Goal: Information Seeking & Learning: Learn about a topic

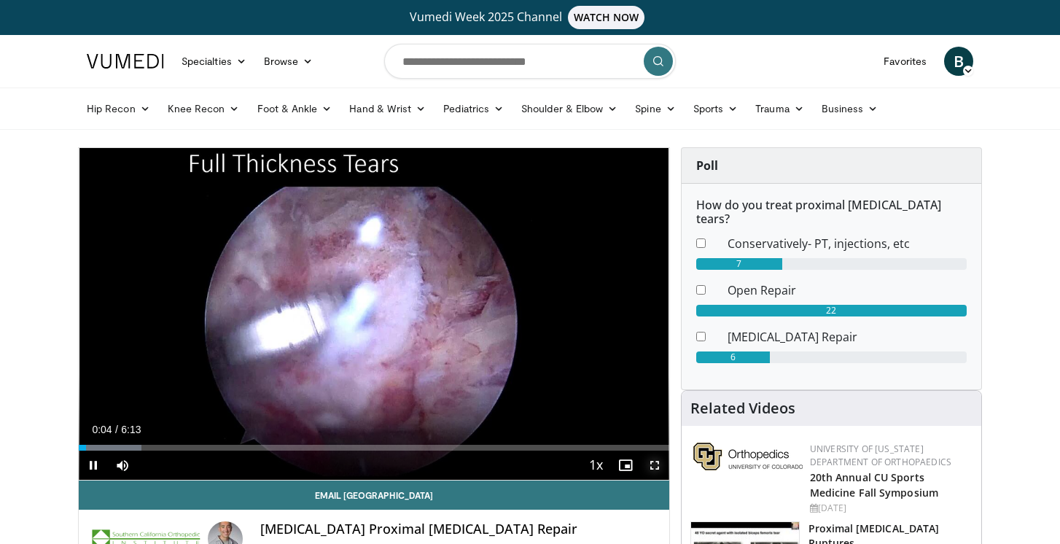
click at [653, 465] on span "Video Player" at bounding box center [654, 465] width 29 height 29
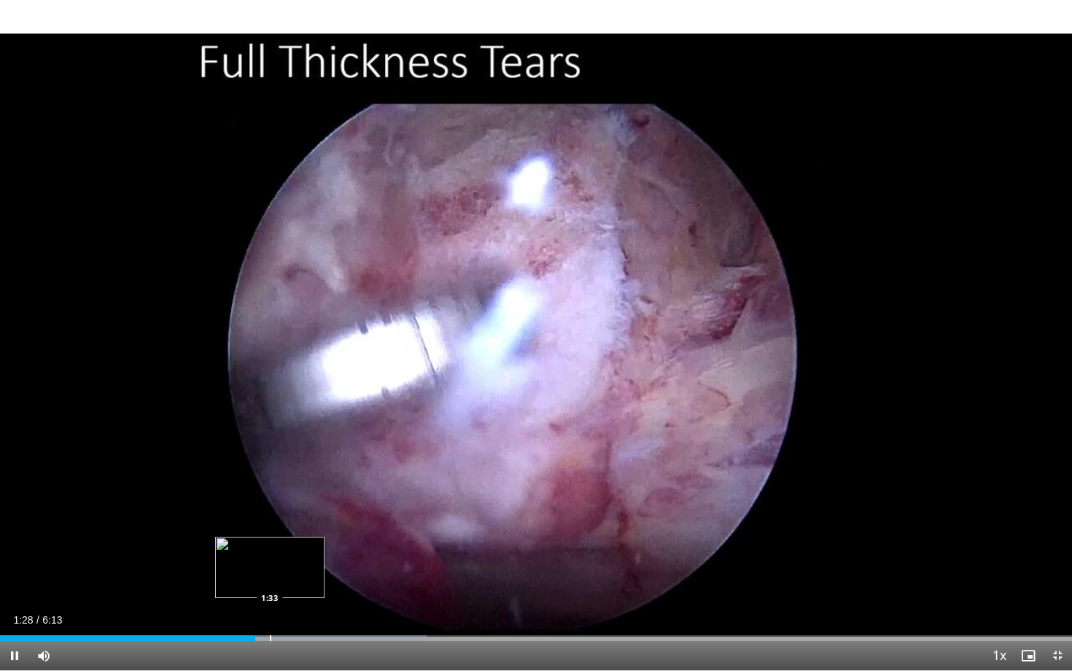
click at [270, 543] on div "Progress Bar" at bounding box center [270, 638] width 1 height 6
click at [297, 543] on div "Loaded : 42.43% 1:34 1:43" at bounding box center [536, 634] width 1072 height 14
click at [354, 543] on div "Progress Bar" at bounding box center [354, 638] width 1 height 6
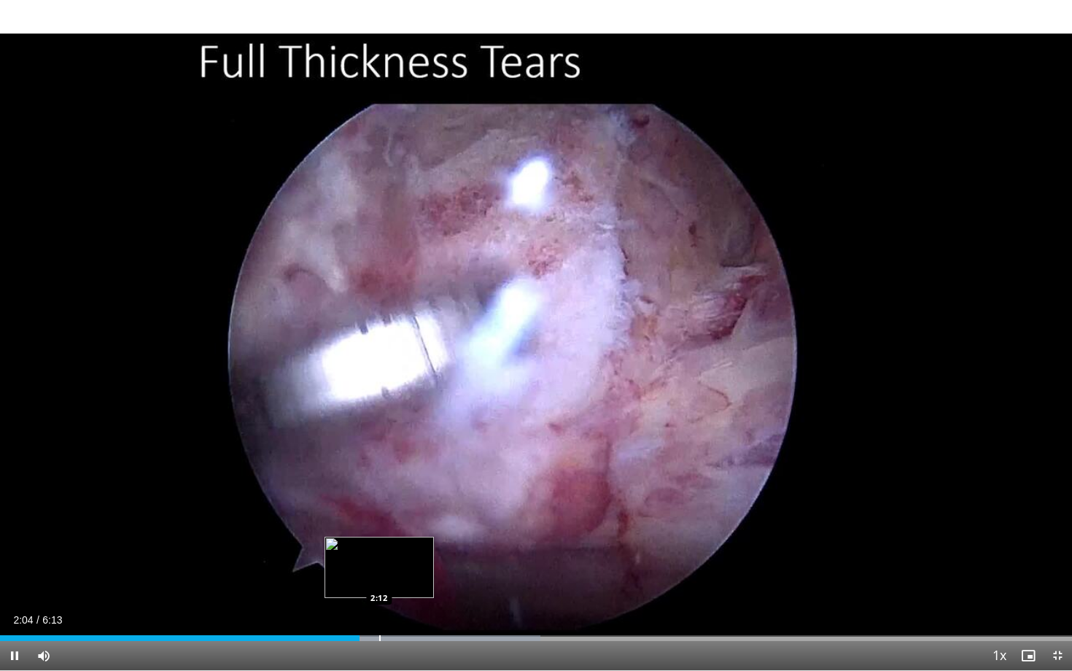
click at [381, 543] on div "Progress Bar" at bounding box center [379, 638] width 1 height 6
click at [413, 543] on div "Progress Bar" at bounding box center [413, 638] width 1 height 6
click at [432, 543] on div "Progress Bar" at bounding box center [432, 638] width 1 height 6
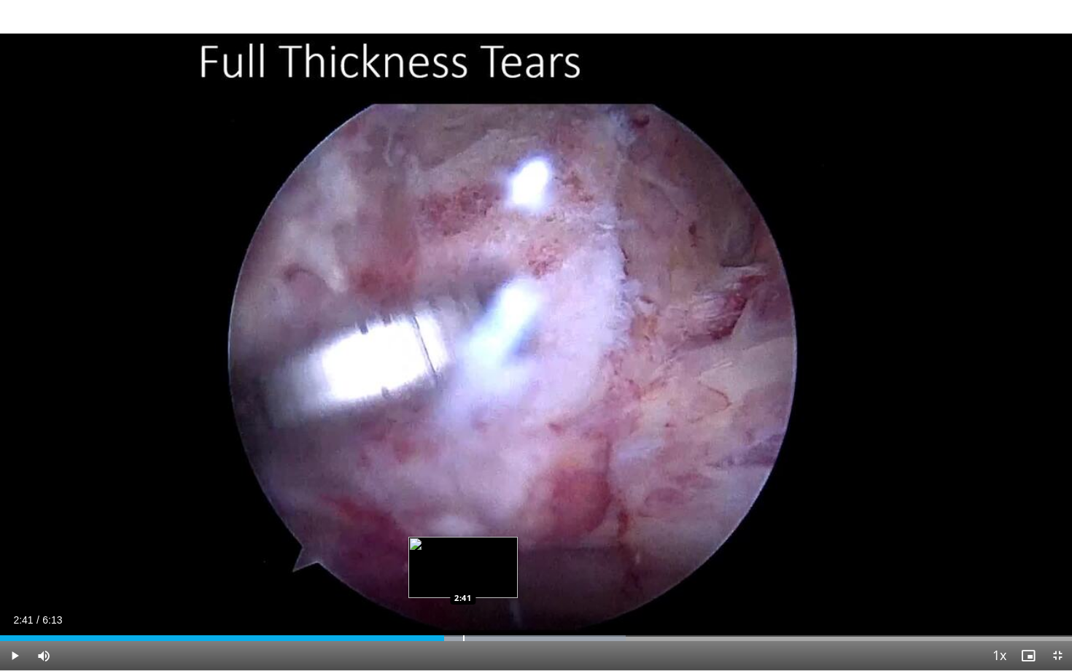
click at [463, 543] on div "Progress Bar" at bounding box center [463, 638] width 1 height 6
click at [476, 543] on div "Progress Bar" at bounding box center [476, 638] width 1 height 6
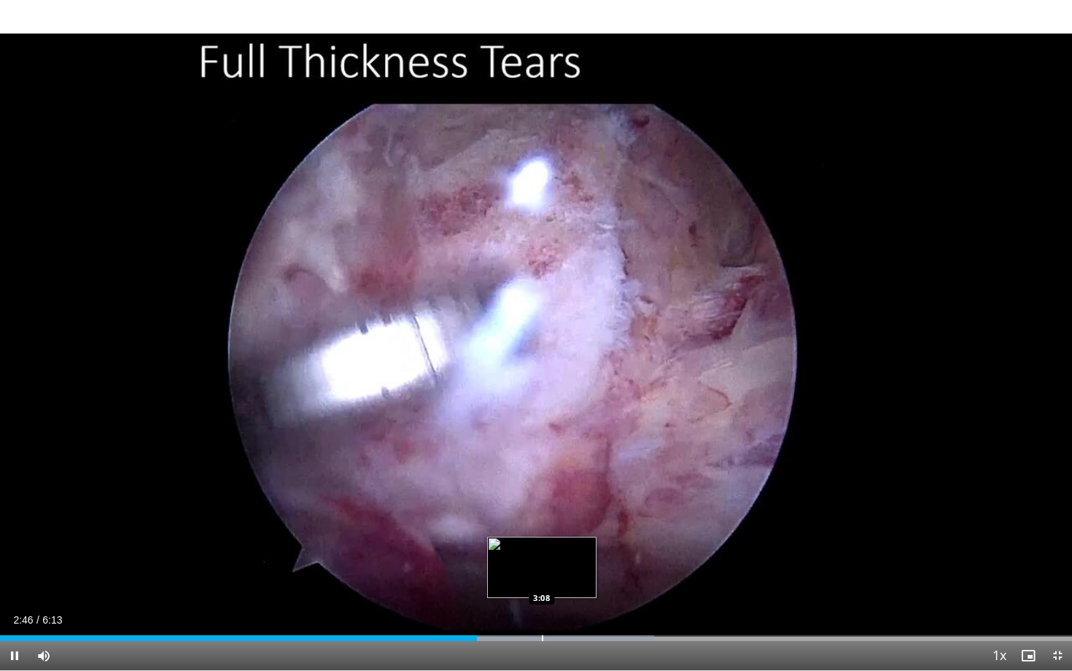
click at [543, 543] on div "Progress Bar" at bounding box center [542, 638] width 1 height 6
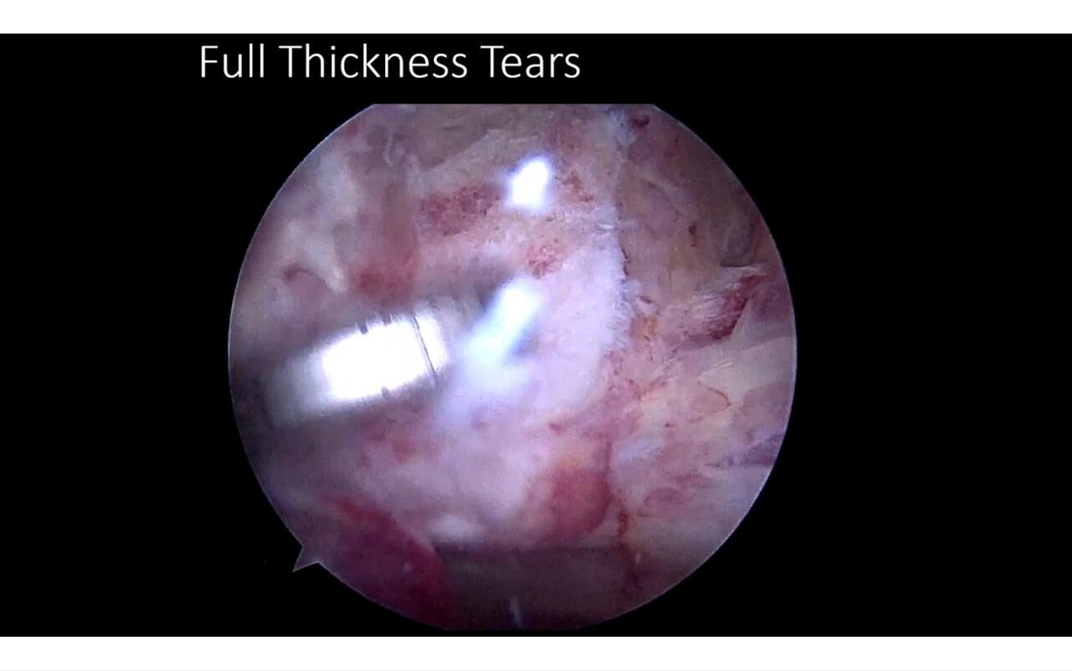
click at [531, 543] on div "10 seconds Tap to unmute" at bounding box center [536, 335] width 1072 height 670
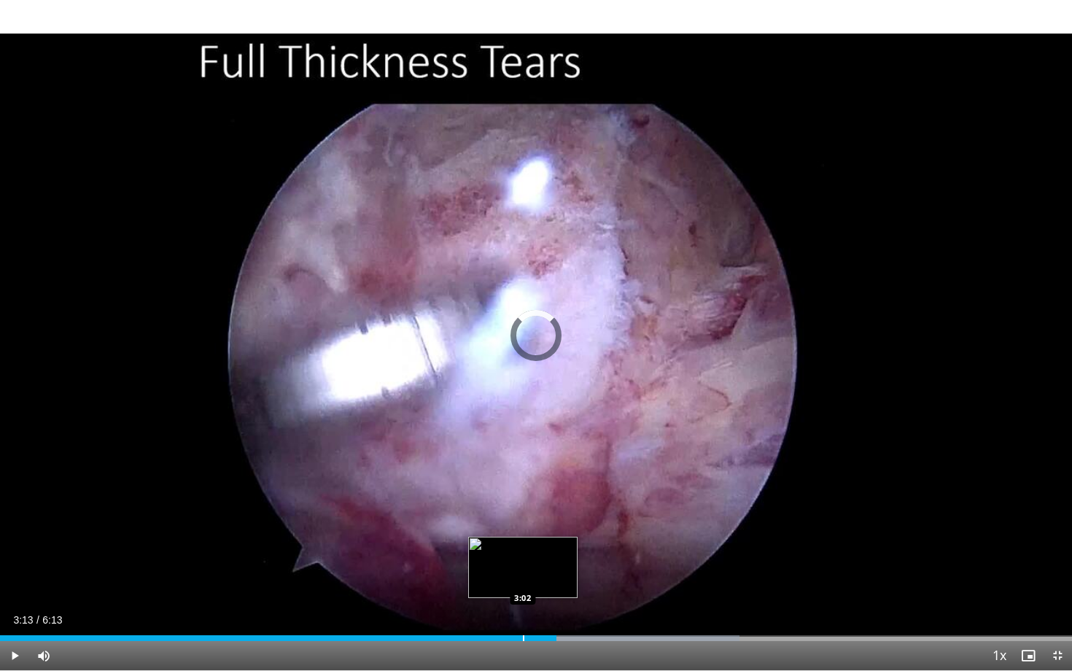
click at [523, 543] on div "Progress Bar" at bounding box center [523, 638] width 1 height 6
click at [502, 543] on div "Progress Bar" at bounding box center [502, 638] width 1 height 6
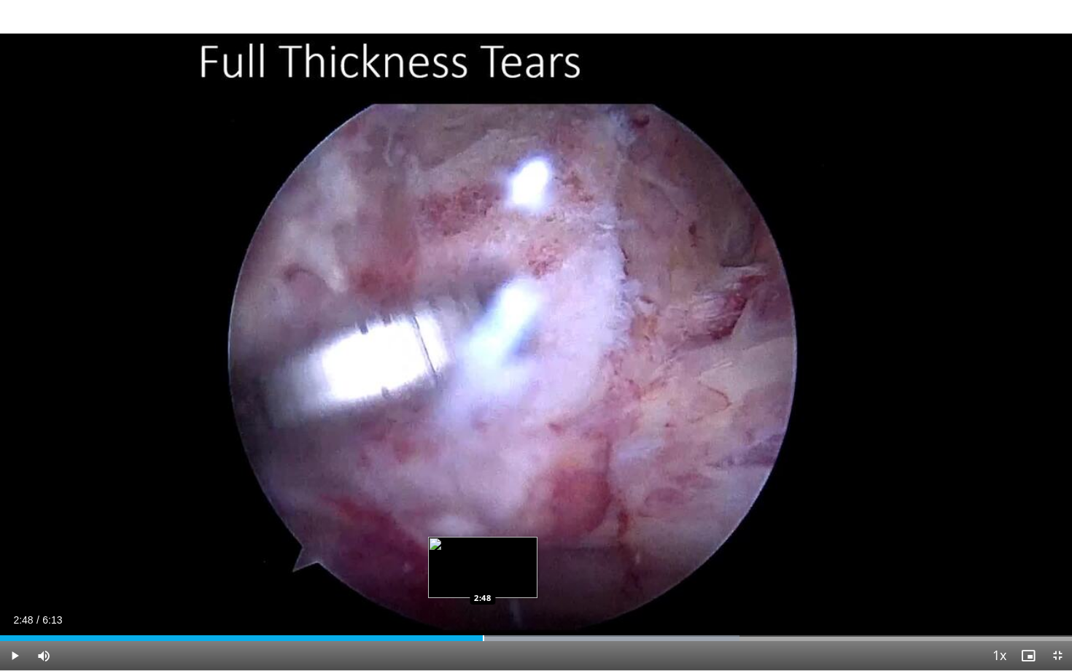
click at [483, 543] on div "Progress Bar" at bounding box center [483, 638] width 1 height 6
click at [12, 543] on span "Video Player" at bounding box center [14, 655] width 29 height 29
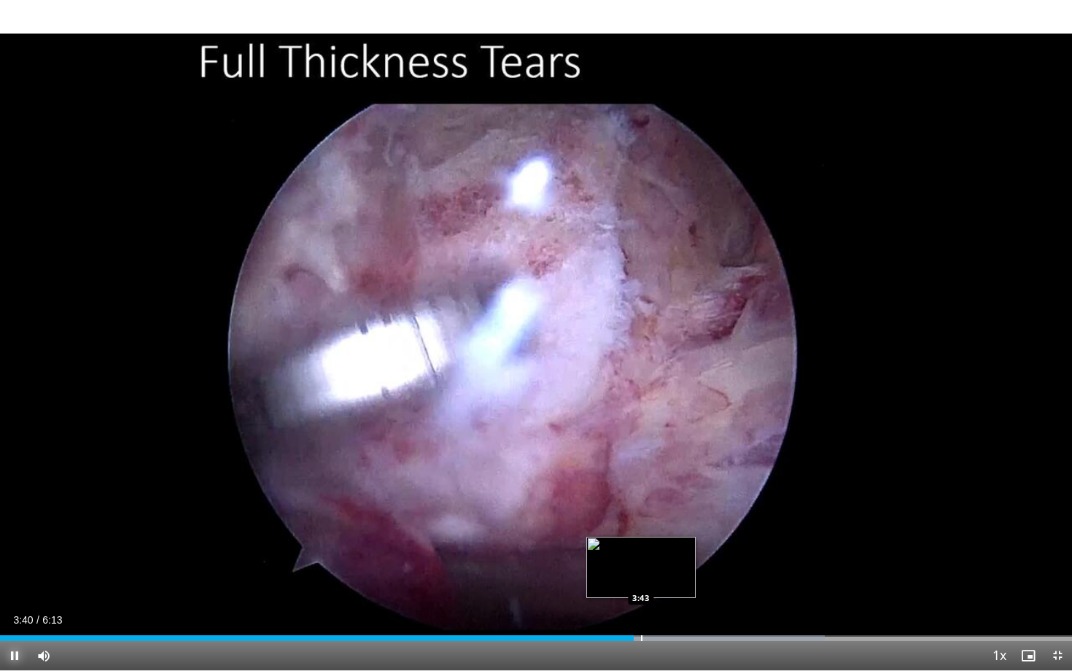
click at [641, 543] on div "Progress Bar" at bounding box center [641, 638] width 1 height 6
click at [649, 543] on div "Progress Bar" at bounding box center [649, 638] width 1 height 6
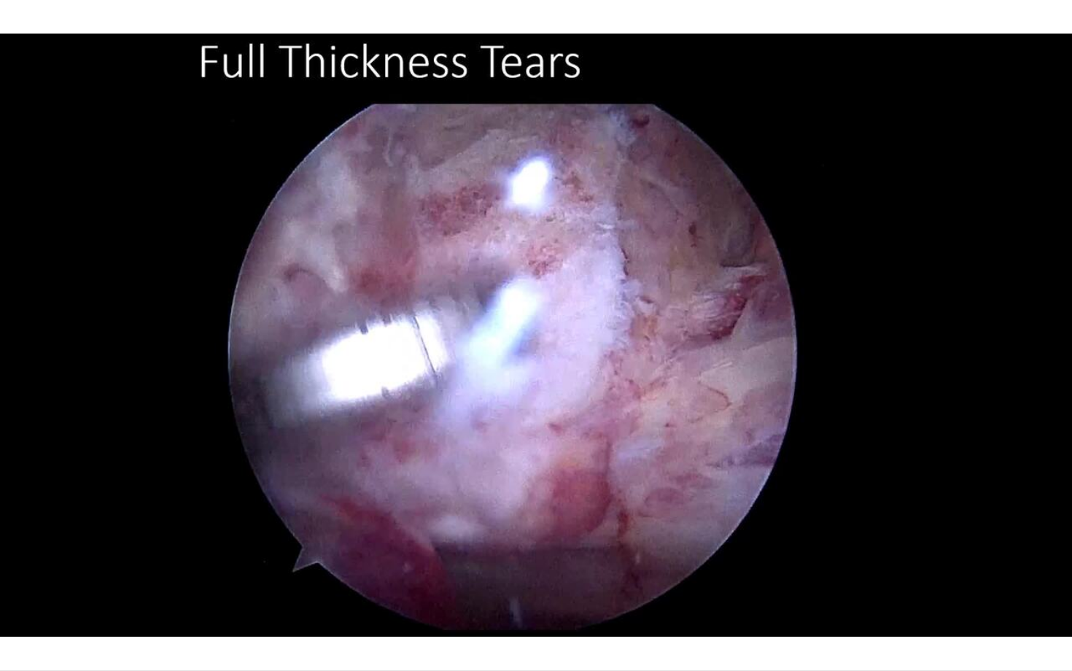
click at [667, 543] on video-js "**********" at bounding box center [536, 335] width 1072 height 671
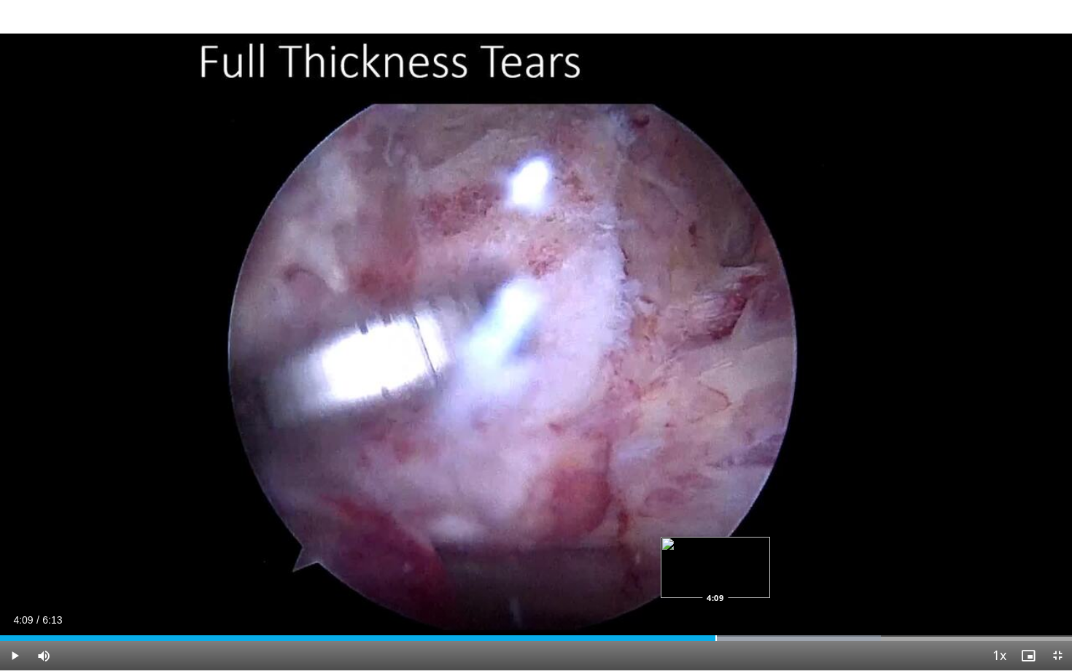
click at [715, 543] on div "Progress Bar" at bounding box center [715, 638] width 1 height 6
click at [726, 543] on div "Progress Bar" at bounding box center [726, 638] width 1 height 6
click at [738, 543] on div "Progress Bar" at bounding box center [738, 638] width 1 height 6
click at [731, 543] on div "4:19" at bounding box center [372, 638] width 744 height 6
click at [723, 543] on div "Progress Bar" at bounding box center [723, 638] width 1 height 6
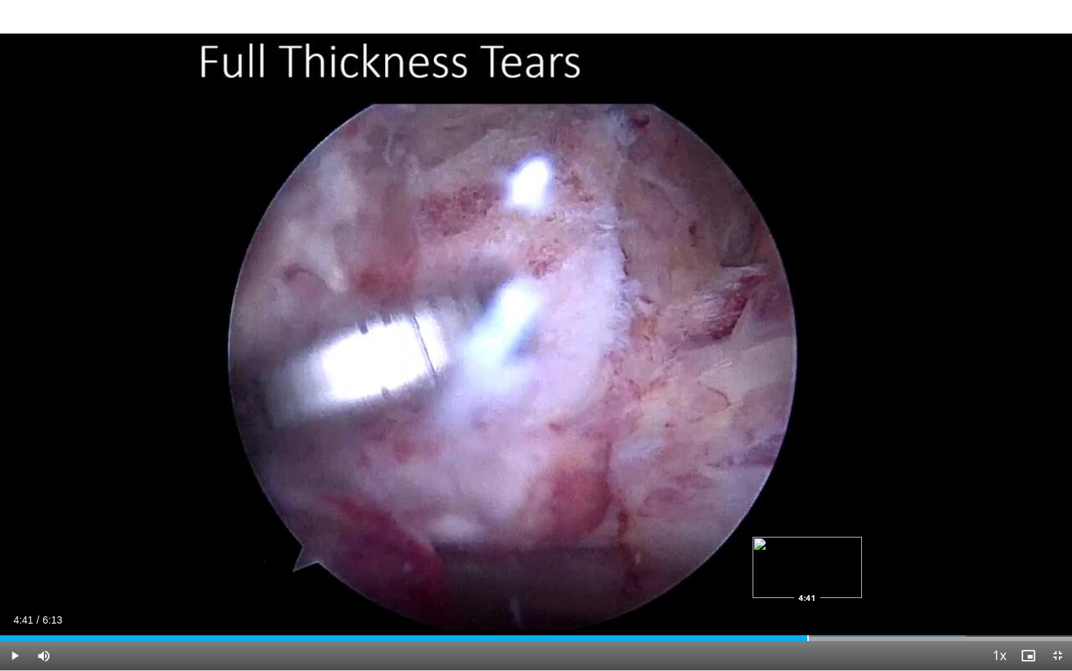
click at [807, 543] on div "Loaded : 90.16% 4:41 4:41" at bounding box center [536, 634] width 1072 height 14
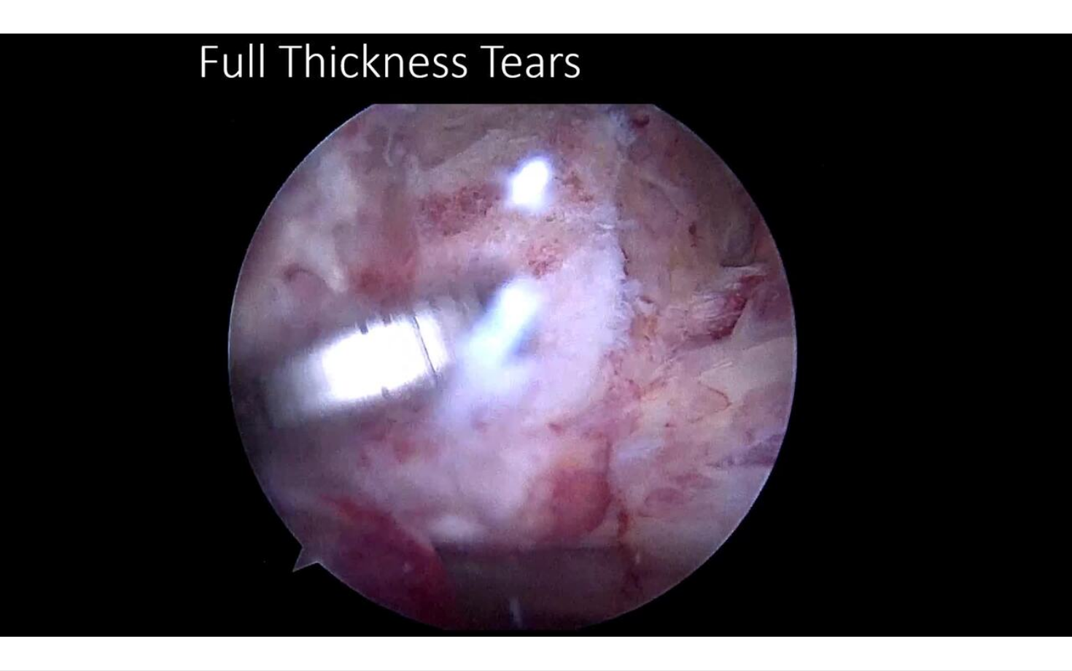
click at [823, 543] on div "Loaded : 90.16% 4:41 4:41" at bounding box center [536, 663] width 1072 height 14
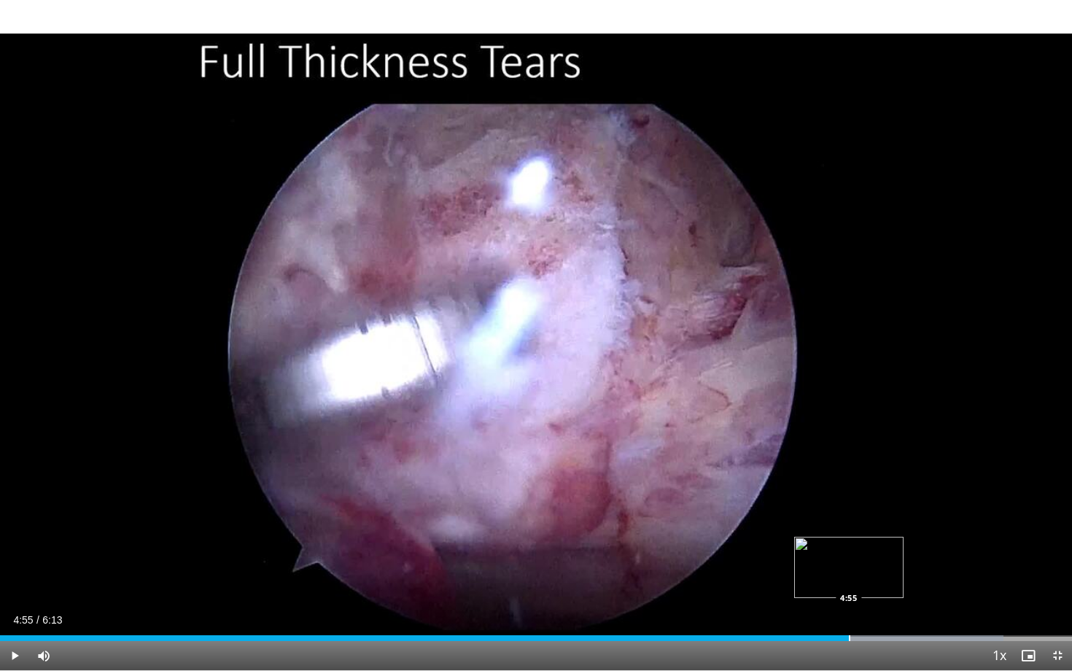
click at [849, 543] on div "Progress Bar" at bounding box center [849, 638] width 1 height 6
click at [836, 543] on div "Progress Bar" at bounding box center [836, 638] width 1 height 6
click at [829, 543] on div "Progress Bar" at bounding box center [829, 638] width 1 height 6
click at [821, 543] on div "Progress Bar" at bounding box center [821, 638] width 1 height 6
click at [808, 543] on div "Progress Bar" at bounding box center [808, 638] width 1 height 6
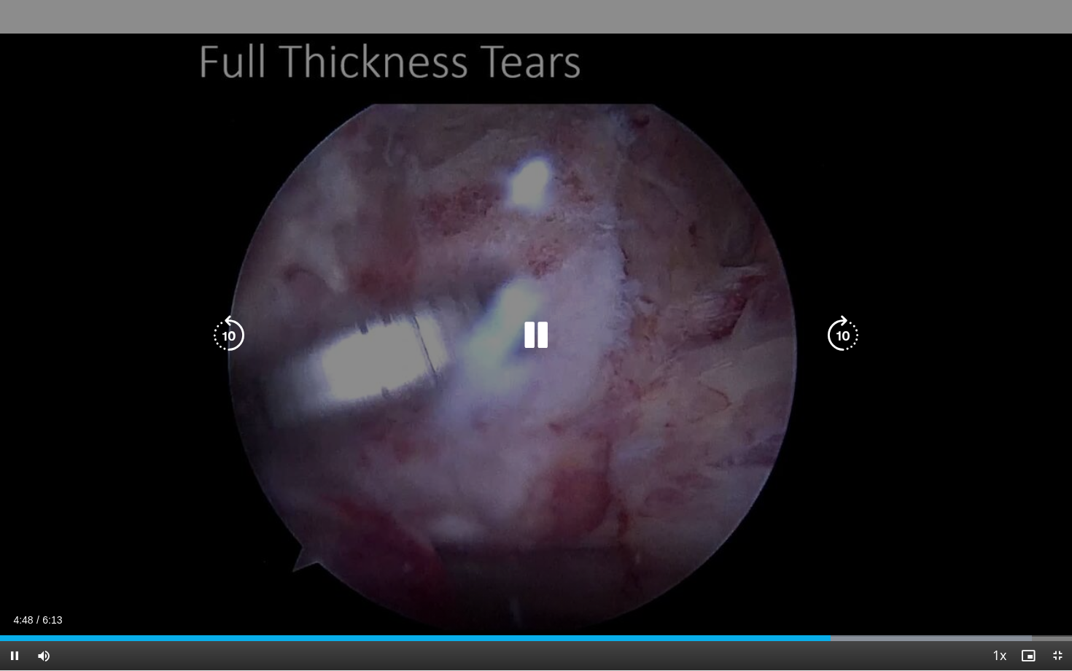
click at [546, 336] on icon "Video Player" at bounding box center [536, 335] width 41 height 41
click at [536, 336] on icon "Video Player" at bounding box center [536, 335] width 41 height 41
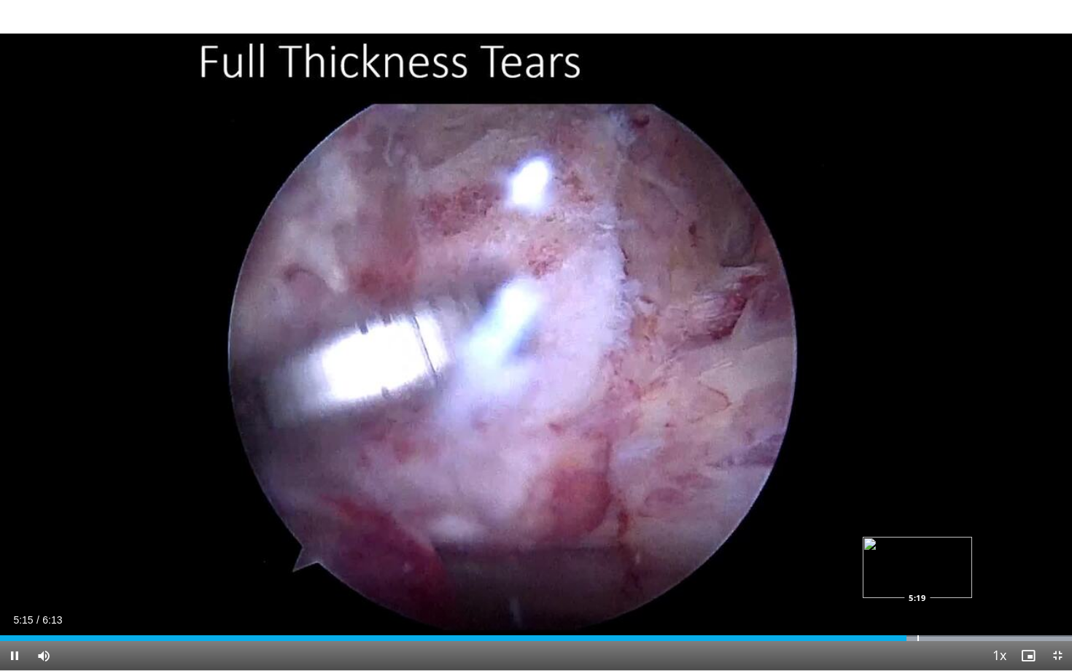
click at [917, 543] on div "Progress Bar" at bounding box center [917, 638] width 1 height 6
click at [939, 543] on div "Progress Bar" at bounding box center [939, 638] width 1 height 6
click at [925, 543] on div "Progress Bar" at bounding box center [925, 638] width 1 height 6
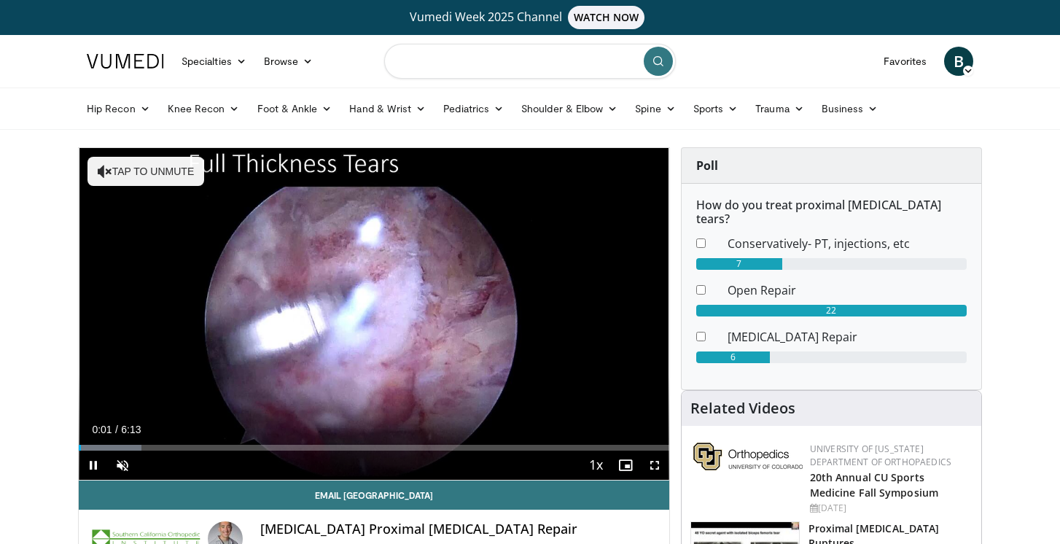
click at [444, 62] on input "Search topics, interventions" at bounding box center [530, 61] width 292 height 35
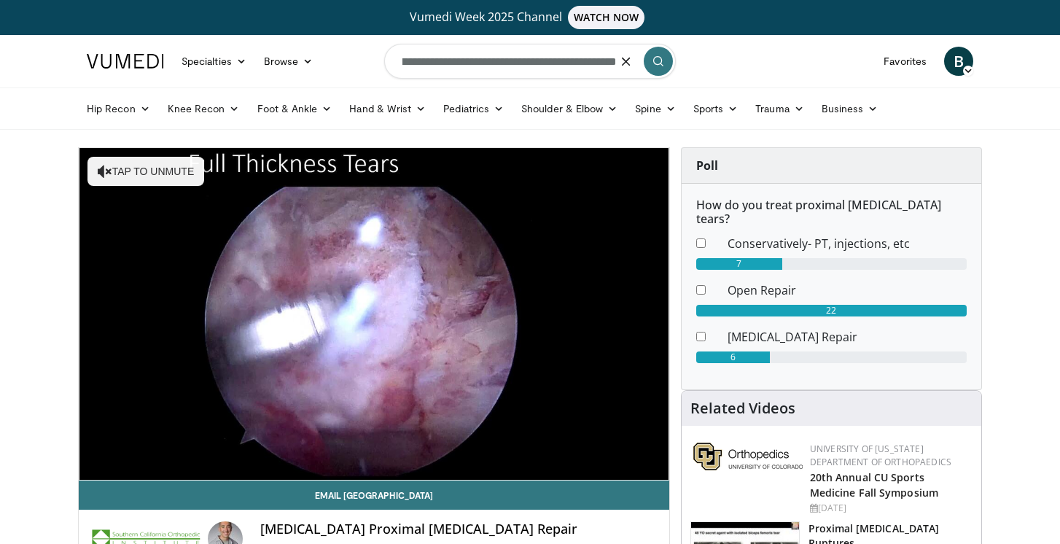
scroll to position [0, 45]
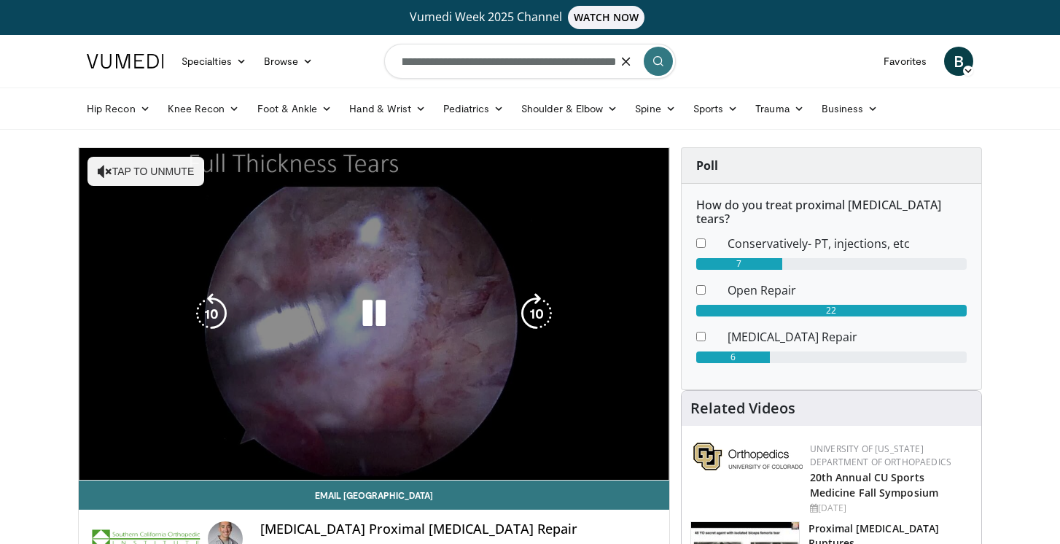
type input "**********"
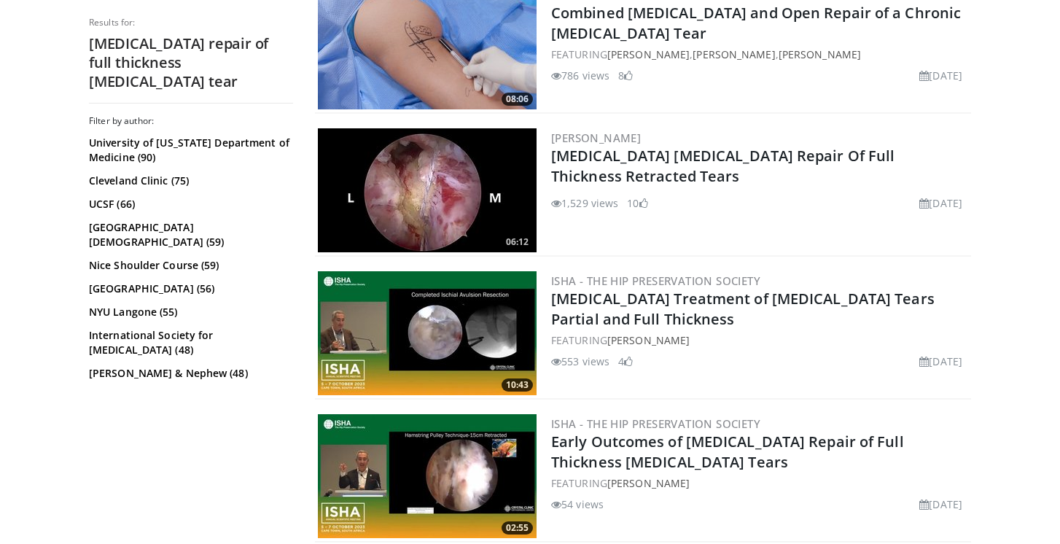
scroll to position [505, 0]
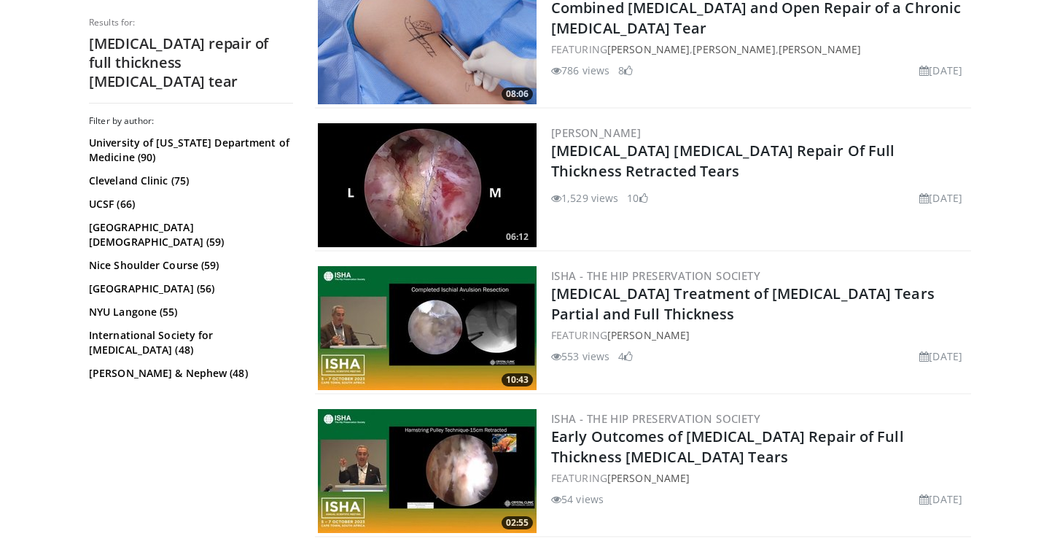
click at [473, 240] on img at bounding box center [427, 185] width 219 height 124
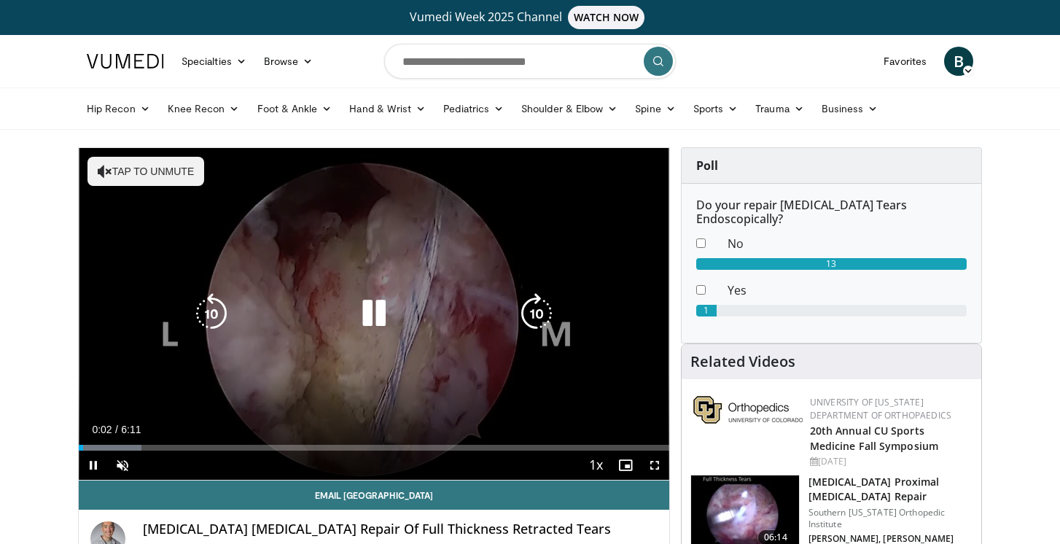
click at [373, 317] on icon "Video Player" at bounding box center [374, 313] width 41 height 41
click at [375, 316] on icon "Video Player" at bounding box center [374, 313] width 41 height 41
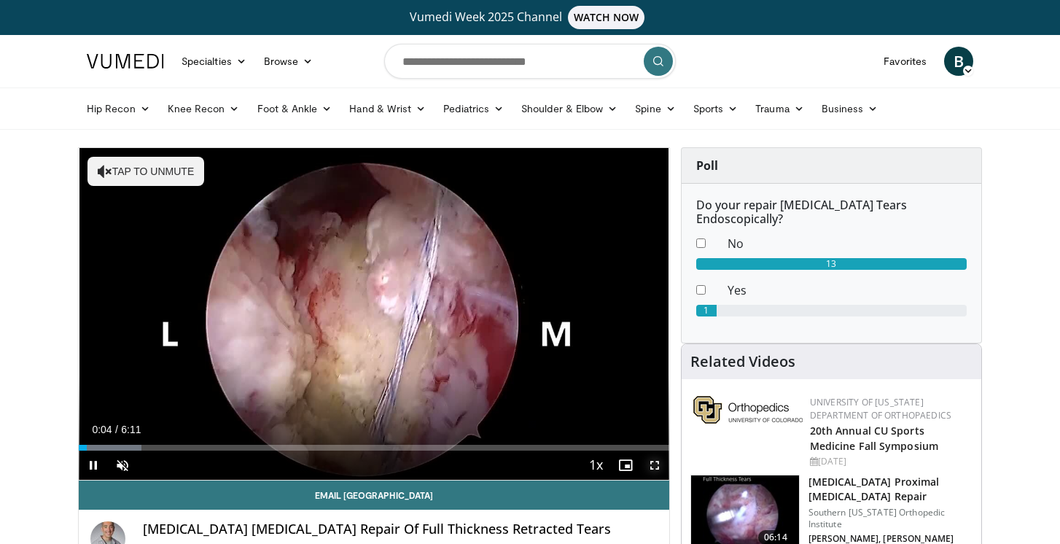
click at [655, 465] on span "Video Player" at bounding box center [654, 465] width 29 height 29
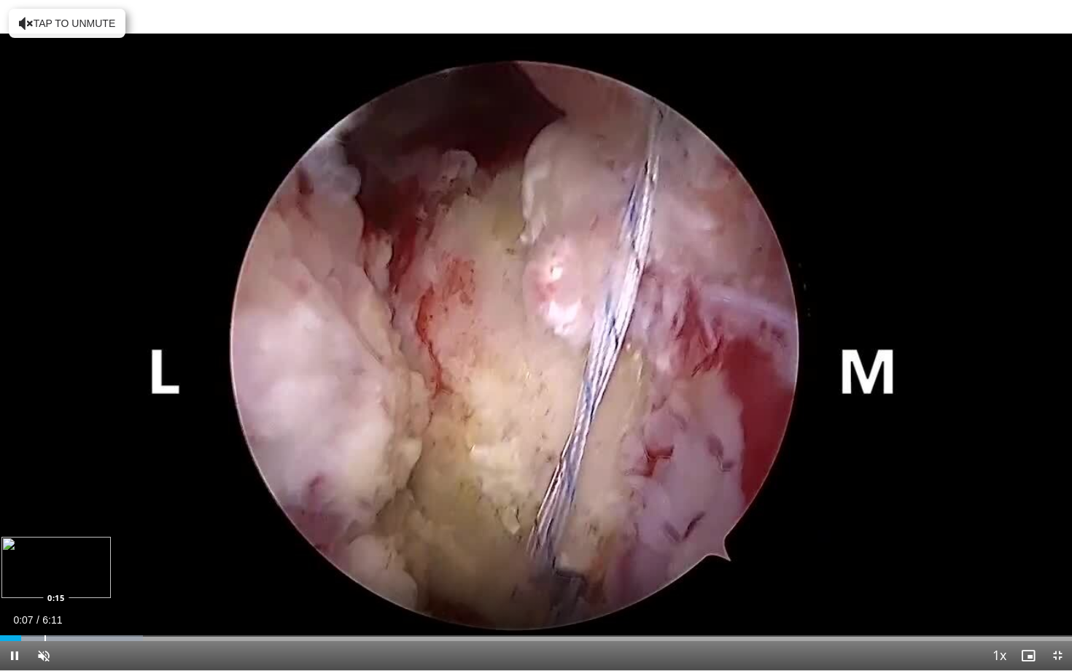
click at [44, 543] on div "Progress Bar" at bounding box center [44, 638] width 1 height 6
click at [71, 543] on div "Progress Bar" at bounding box center [71, 638] width 1 height 6
click at [90, 543] on div "Loaded : 24.00% 0:30 0:31" at bounding box center [536, 634] width 1072 height 14
click at [107, 543] on div "Progress Bar" at bounding box center [107, 638] width 1 height 6
click at [128, 543] on div "Progress Bar" at bounding box center [128, 638] width 1 height 6
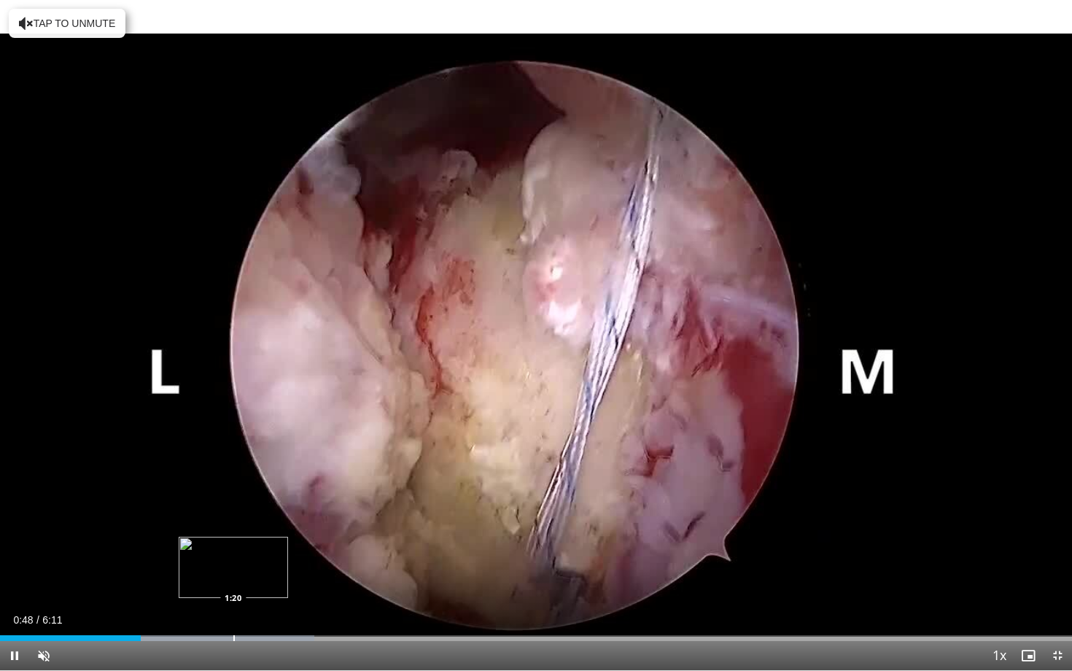
click at [233, 543] on div "Loaded : 29.34% 0:48 1:20" at bounding box center [536, 634] width 1072 height 14
click at [201, 543] on div "Loaded : 37.70% 1:22 1:09" at bounding box center [536, 634] width 1072 height 14
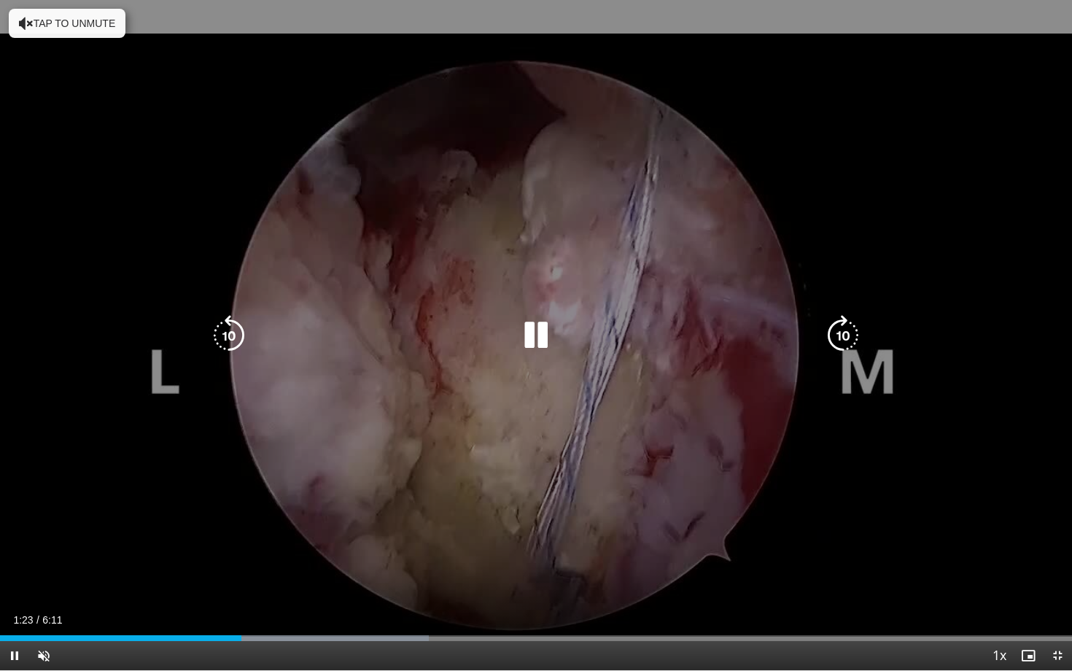
click at [831, 340] on icon "Video Player" at bounding box center [843, 335] width 41 height 41
click at [839, 329] on icon "Video Player" at bounding box center [843, 335] width 41 height 41
click at [843, 333] on icon "Video Player" at bounding box center [843, 335] width 41 height 41
click at [225, 335] on icon "Video Player" at bounding box center [229, 335] width 41 height 41
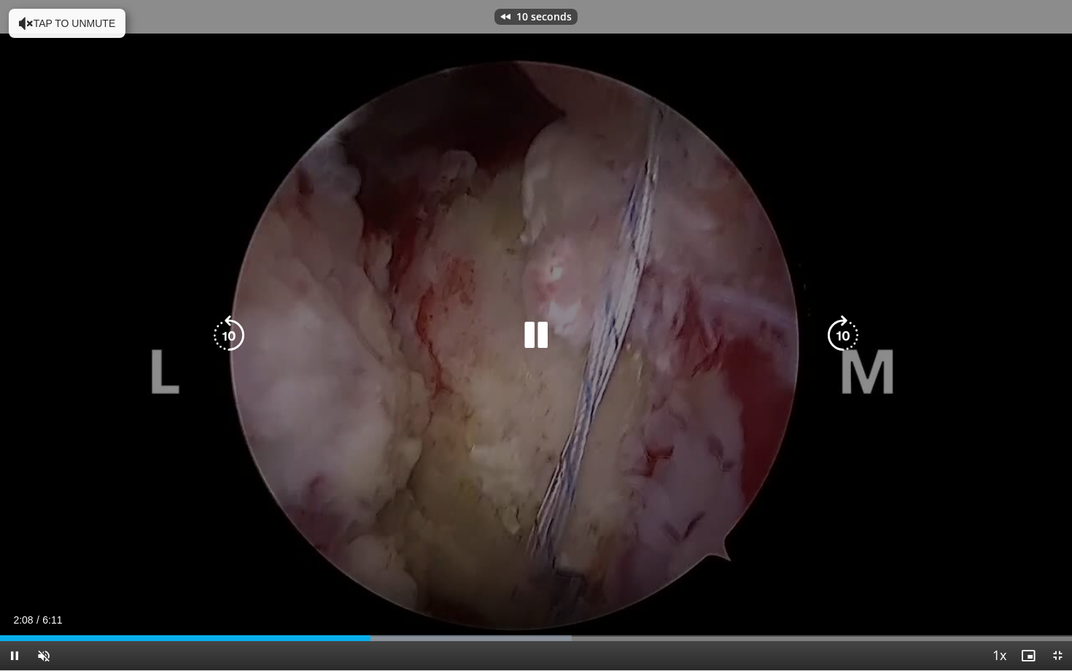
click at [86, 34] on button "Tap to unmute" at bounding box center [67, 23] width 117 height 29
click at [545, 338] on icon "Video Player" at bounding box center [536, 335] width 41 height 41
click at [529, 337] on icon "Video Player" at bounding box center [536, 335] width 41 height 41
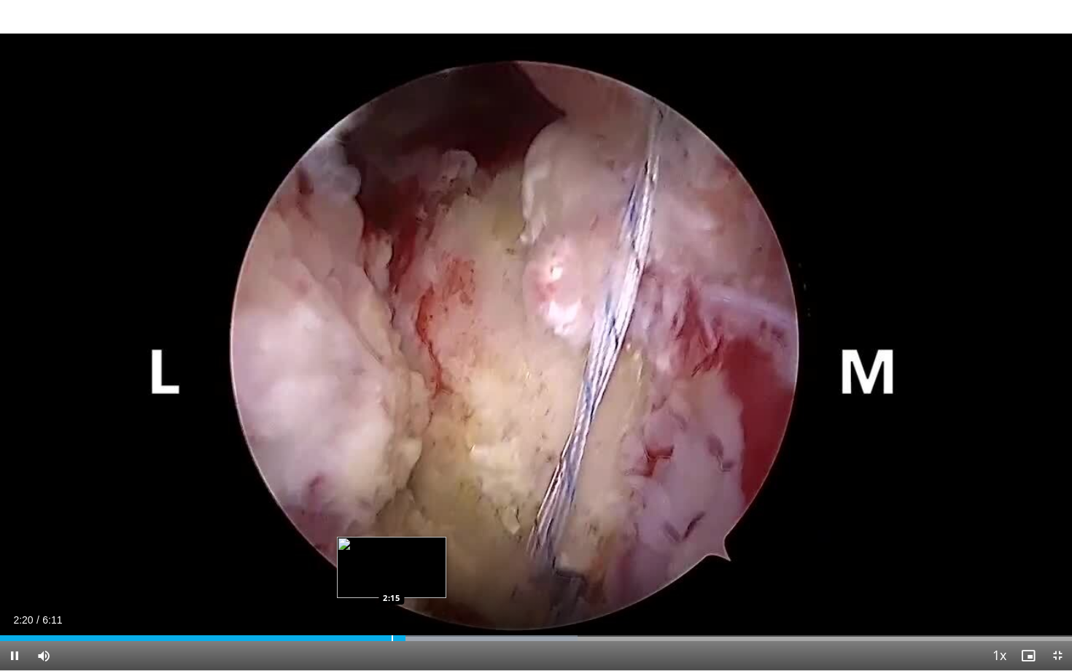
click at [392, 543] on div "Progress Bar" at bounding box center [392, 638] width 1 height 6
click at [376, 543] on div "Progress Bar" at bounding box center [376, 638] width 1 height 6
click at [354, 543] on div "Progress Bar" at bounding box center [354, 638] width 1 height 6
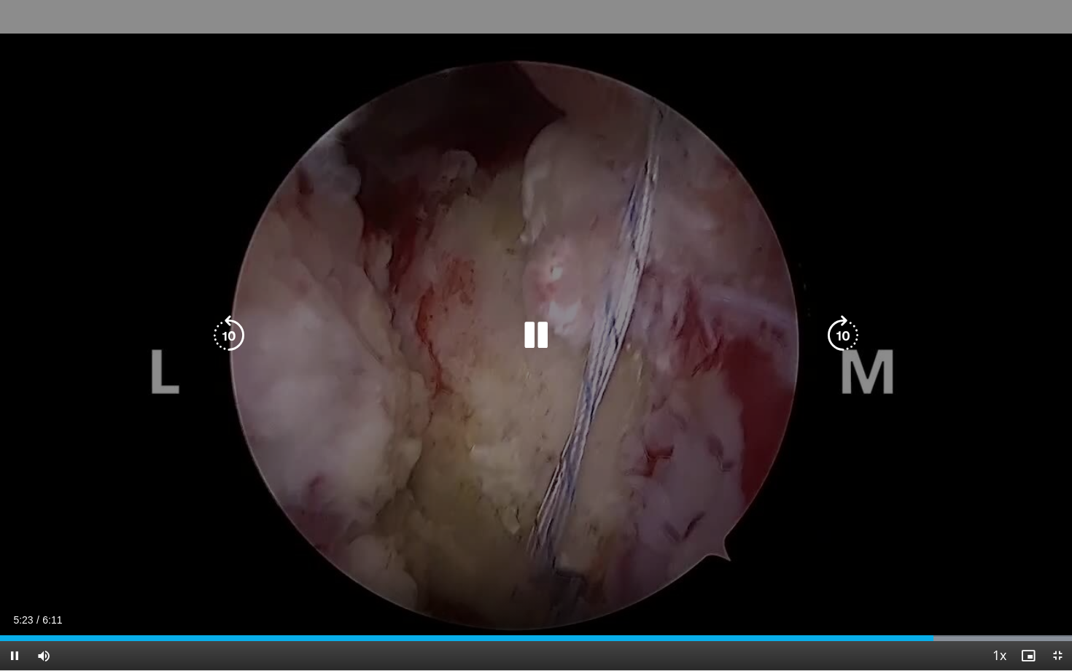
click at [233, 335] on icon "Video Player" at bounding box center [229, 335] width 41 height 41
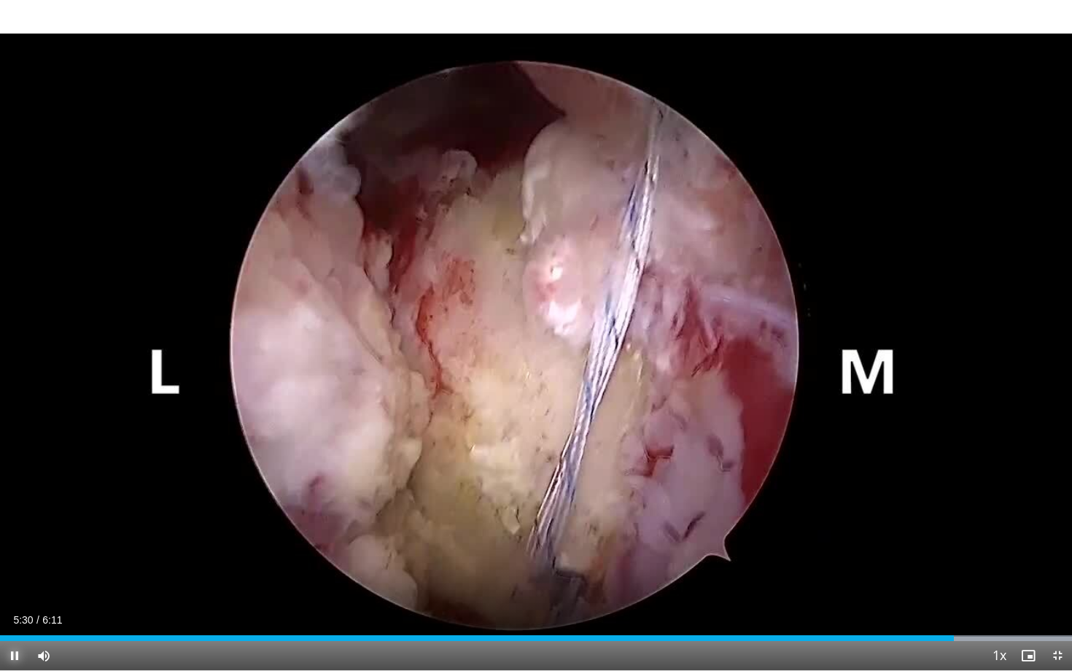
click at [12, 543] on span "Video Player" at bounding box center [14, 655] width 29 height 29
